Goal: Transaction & Acquisition: Book appointment/travel/reservation

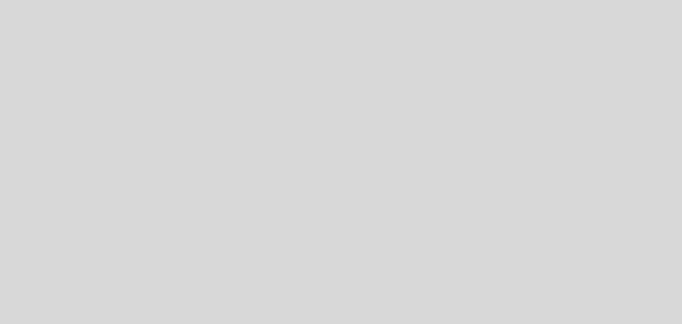
select select "es"
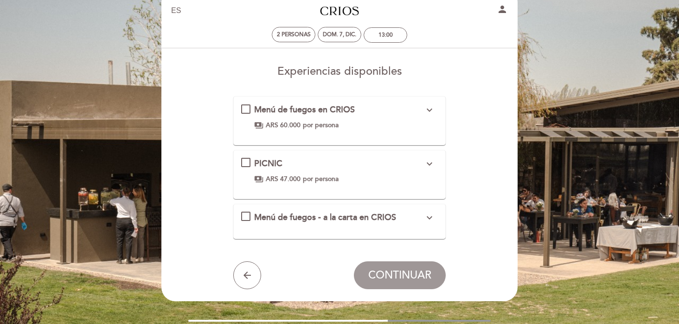
scroll to position [19, 0]
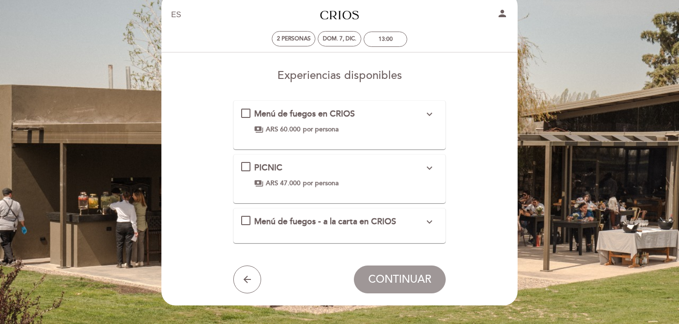
click at [430, 109] on icon "expand_more" at bounding box center [429, 113] width 11 height 11
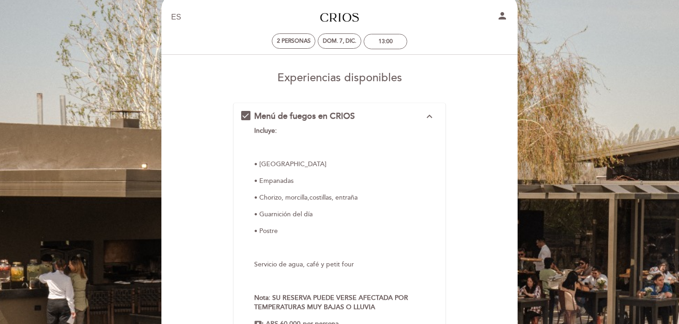
scroll to position [0, 0]
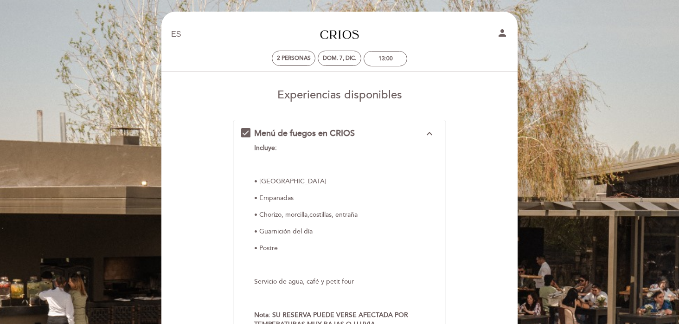
click at [344, 132] on span "Menú de fuegos en CRIOS" at bounding box center [304, 133] width 101 height 10
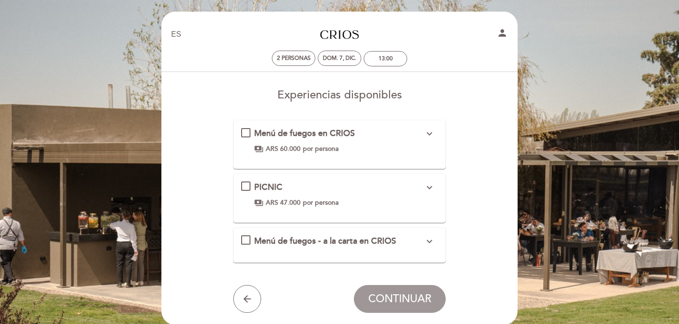
click at [314, 144] on span "por persona" at bounding box center [321, 148] width 36 height 9
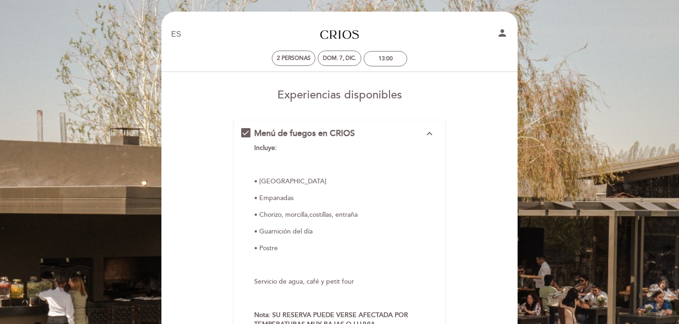
click at [384, 135] on div "Menú de fuegos en CRIOS expand_less" at bounding box center [339, 133] width 170 height 12
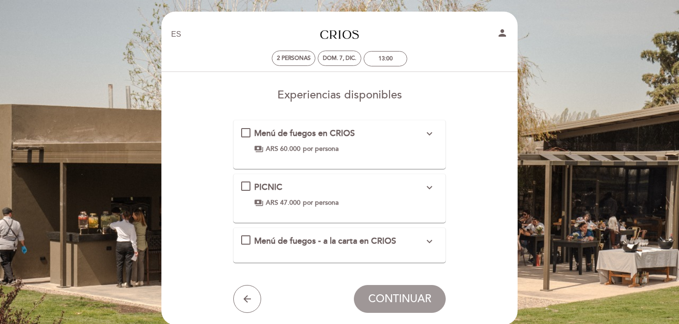
scroll to position [32, 0]
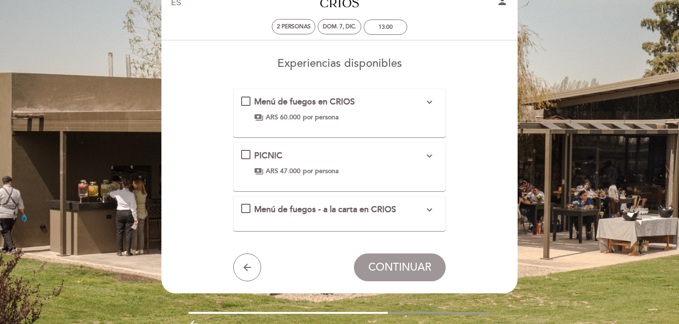
click at [403, 161] on div "PICNIC expand_more" at bounding box center [339, 156] width 170 height 12
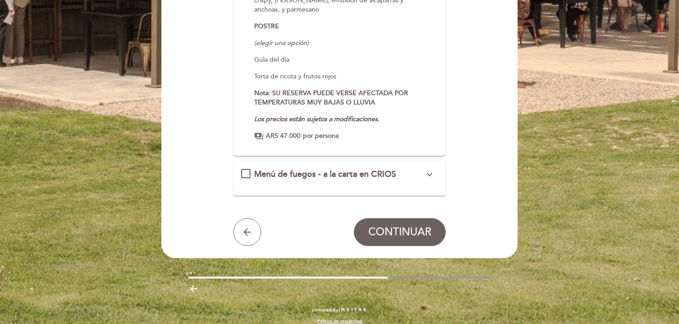
click at [387, 173] on span "Menú de fuegos - a la carta en CRIOS" at bounding box center [325, 174] width 142 height 10
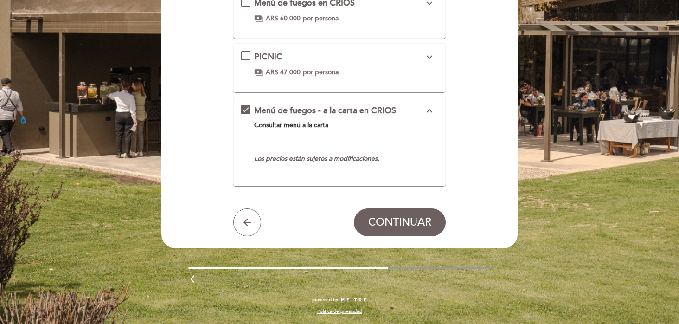
scroll to position [67, 0]
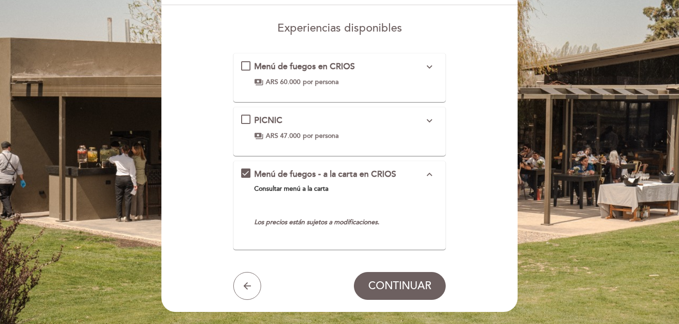
click at [410, 178] on div "Menú de fuegos - a la carta en CRIOS expand_less" at bounding box center [339, 174] width 170 height 12
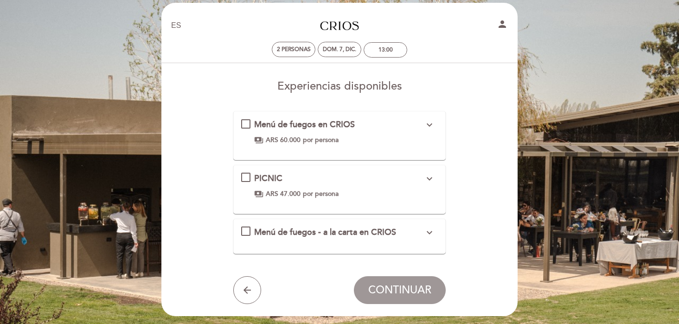
scroll to position [8, 0]
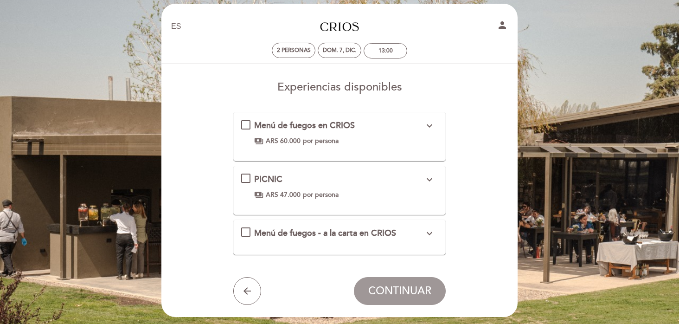
click at [429, 130] on icon "expand_more" at bounding box center [429, 125] width 11 height 11
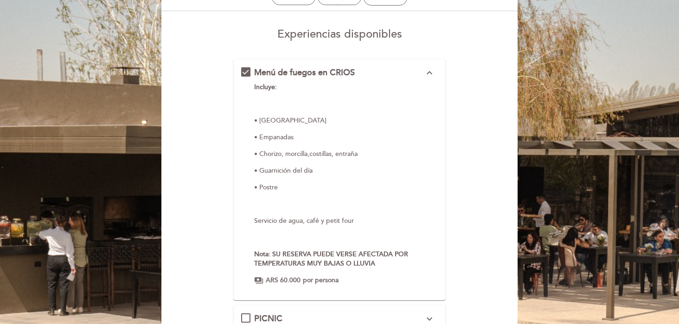
scroll to position [56, 0]
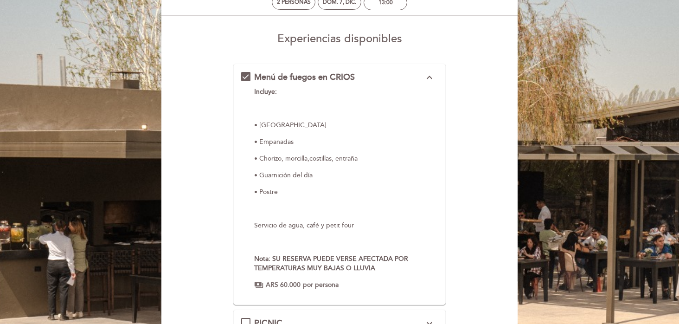
click at [429, 74] on icon "expand_less" at bounding box center [429, 77] width 11 height 11
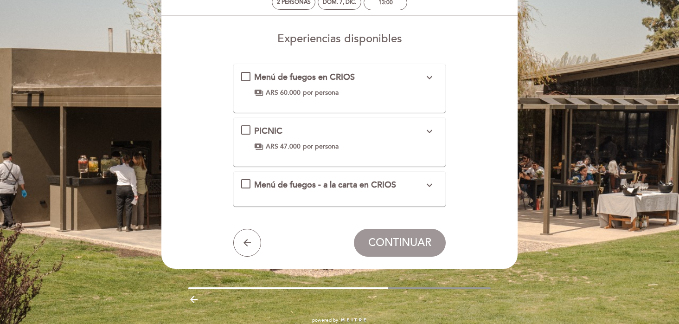
click at [430, 80] on icon "expand_more" at bounding box center [429, 77] width 11 height 11
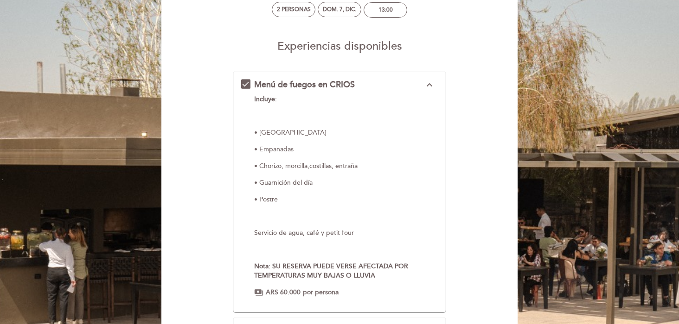
scroll to position [42, 0]
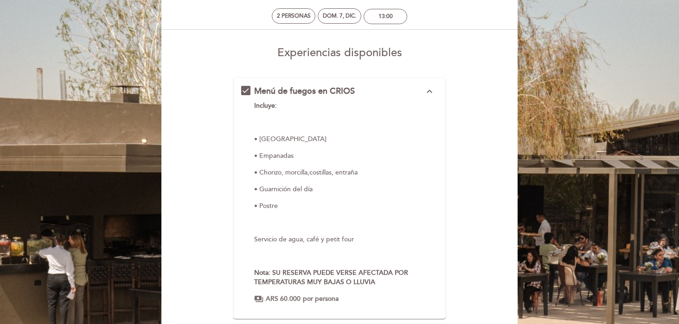
click at [429, 93] on icon "expand_less" at bounding box center [429, 91] width 11 height 11
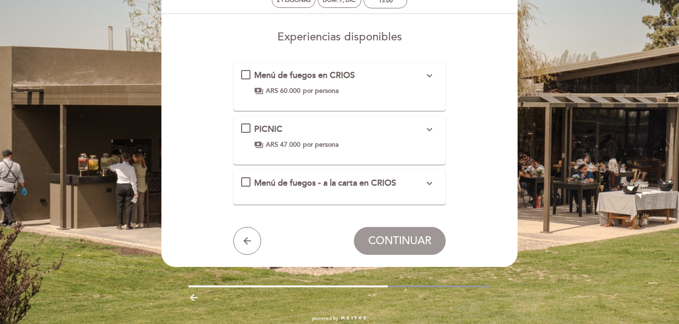
scroll to position [61, 0]
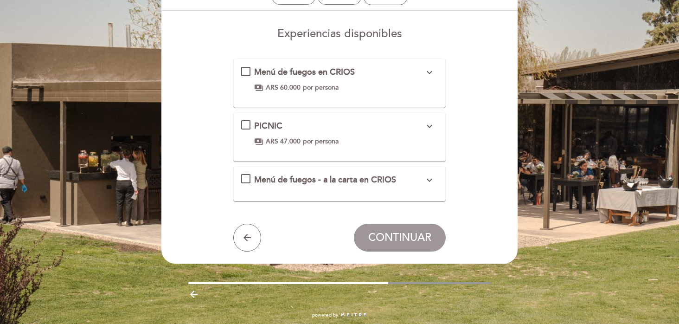
click at [350, 135] on div "PICNIC expand_more ENTRADA (elegir una opción) Dúo de empanadas: Carne Pastelit…" at bounding box center [339, 133] width 197 height 26
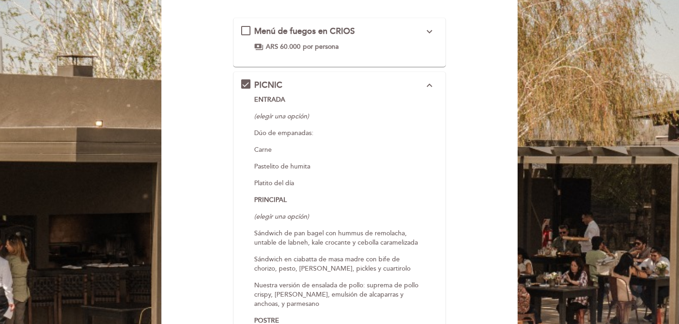
scroll to position [64, 0]
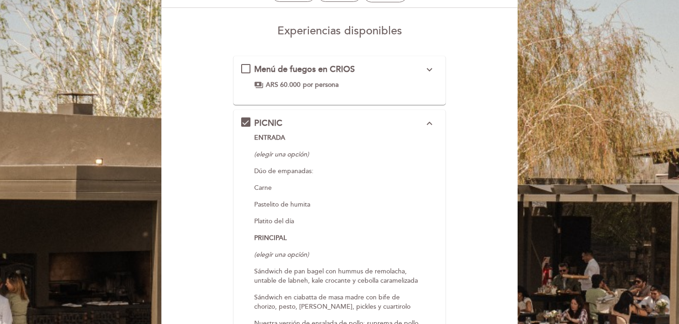
click at [426, 125] on icon "expand_less" at bounding box center [429, 123] width 11 height 11
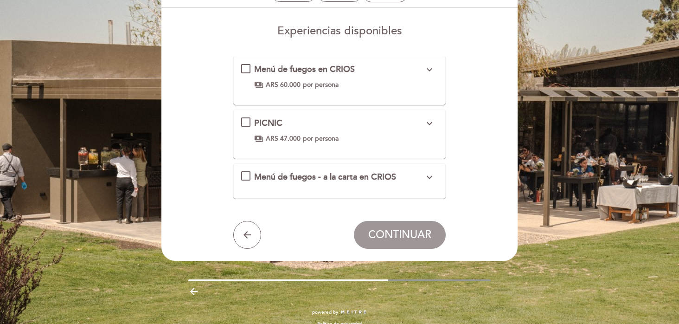
scroll to position [41, 0]
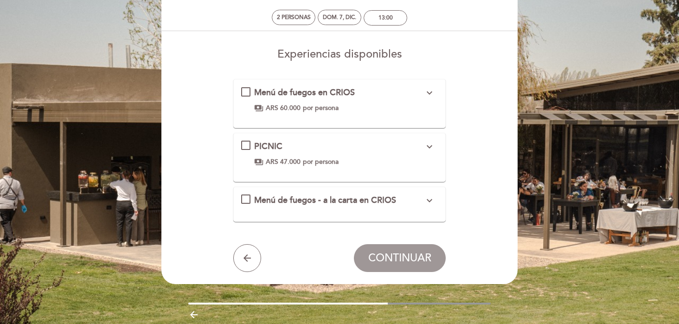
click at [245, 148] on div "PICNIC expand_more ENTRADA (elegir una opción) Dúo de empanadas: Carne Pastelit…" at bounding box center [339, 153] width 197 height 26
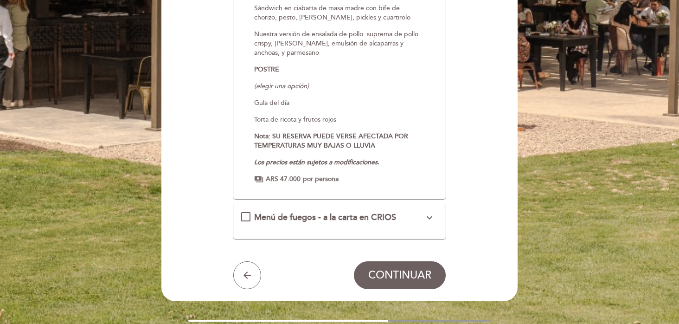
scroll to position [353, 0]
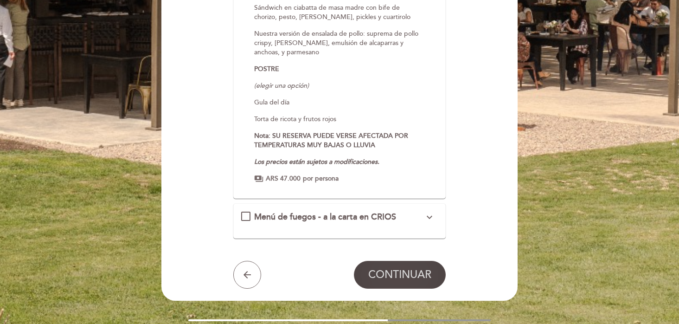
click at [388, 273] on span "CONTINUAR" at bounding box center [399, 274] width 63 height 13
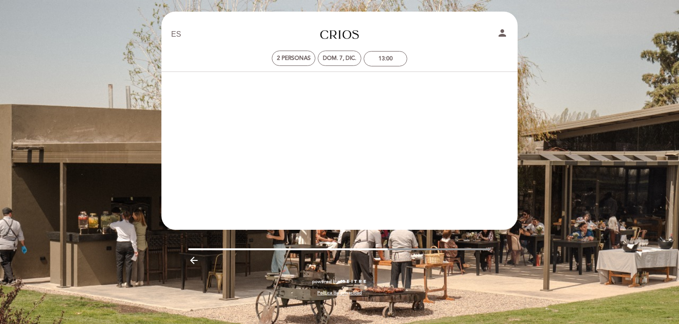
scroll to position [0, 0]
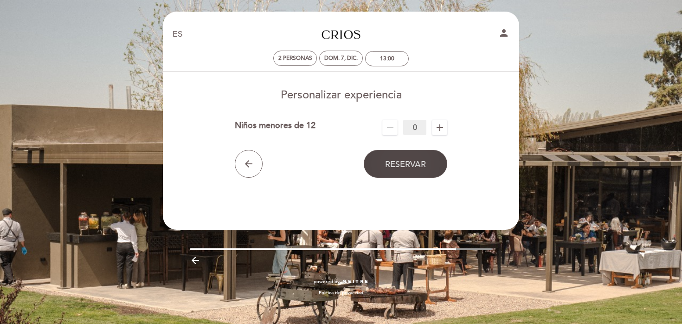
click at [425, 162] on span "Reservar" at bounding box center [405, 164] width 41 height 10
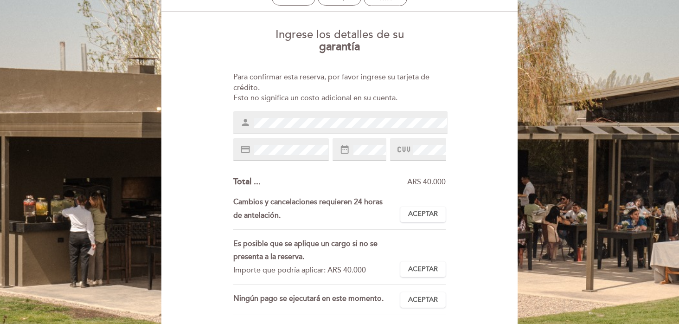
scroll to position [55, 0]
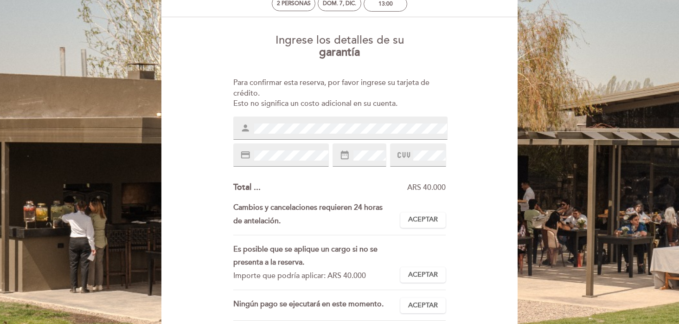
click at [288, 167] on div "Ingrese los detalles de su garantía Para confirmar esta reserva, por favor ingr…" at bounding box center [339, 216] width 343 height 378
click at [288, 161] on div "credit_card" at bounding box center [281, 154] width 96 height 23
click at [286, 149] on div "credit_card" at bounding box center [281, 154] width 96 height 23
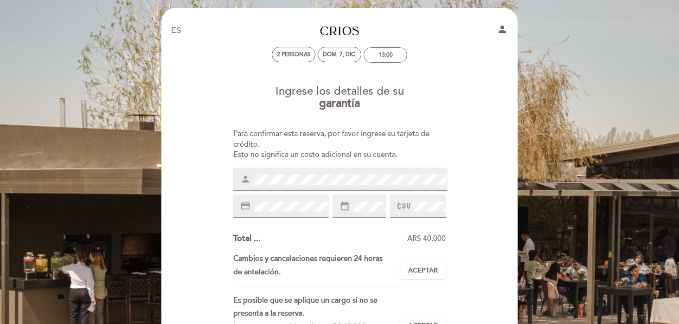
scroll to position [0, 0]
